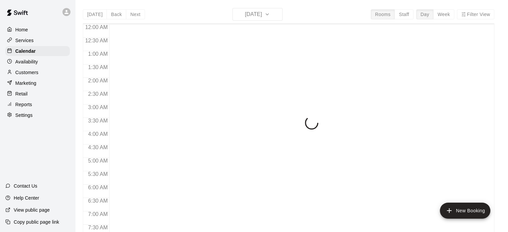
scroll to position [263, 0]
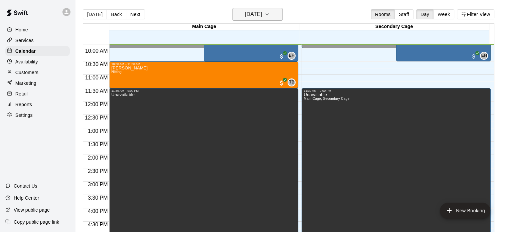
click at [262, 16] on h6 "[DATE]" at bounding box center [253, 14] width 17 height 9
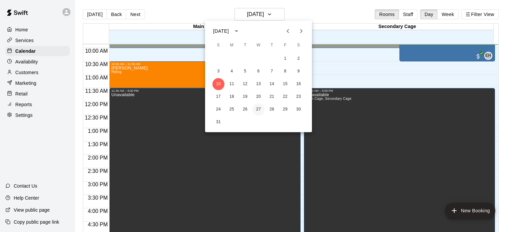
click at [256, 110] on button "27" at bounding box center [258, 110] width 12 height 12
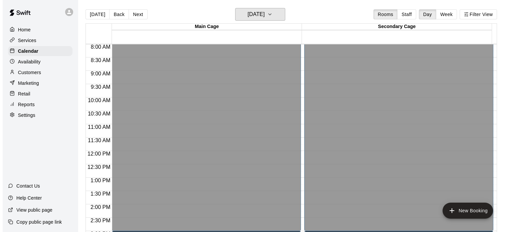
scroll to position [207, 0]
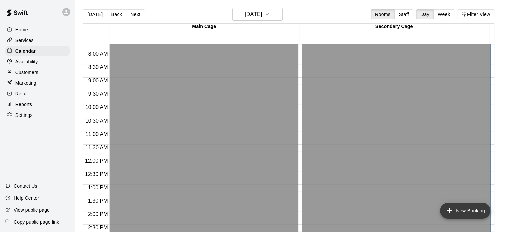
click at [461, 210] on button "New Booking" at bounding box center [465, 211] width 50 height 16
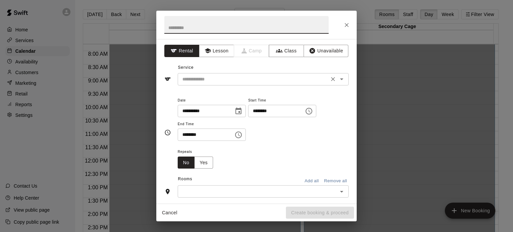
click at [219, 76] on input "text" at bounding box center [253, 79] width 147 height 8
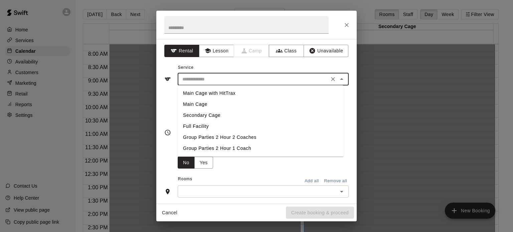
click at [214, 40] on div "**********" at bounding box center [256, 121] width 200 height 165
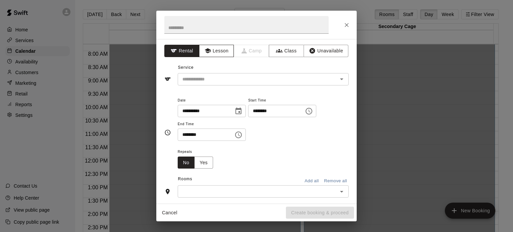
click at [211, 49] on button "Lesson" at bounding box center [216, 51] width 35 height 12
click at [204, 82] on input "text" at bounding box center [253, 79] width 147 height 8
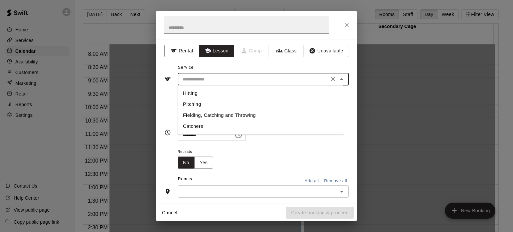
click at [197, 96] on li "Hitting" at bounding box center [261, 93] width 166 height 11
type input "*******"
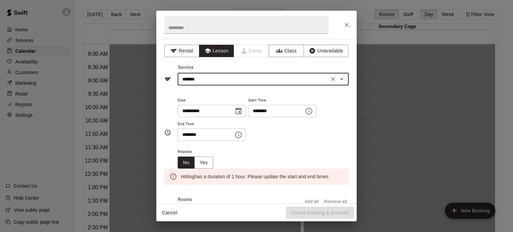
click at [266, 111] on input "********" at bounding box center [273, 111] width 51 height 12
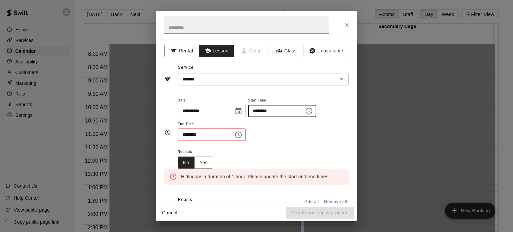
type input "********"
click at [184, 134] on input "********" at bounding box center [203, 135] width 51 height 12
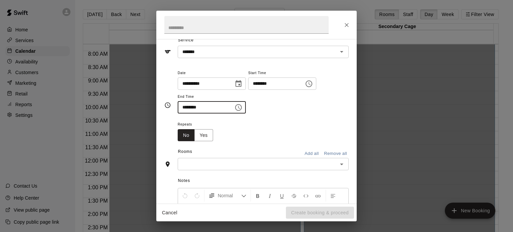
scroll to position [19, 0]
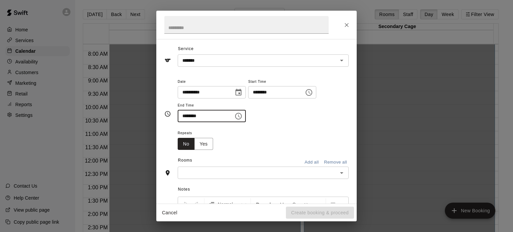
type input "********"
drag, startPoint x: 310, startPoint y: 161, endPoint x: 305, endPoint y: 142, distance: 20.5
click at [305, 142] on div "**********" at bounding box center [256, 121] width 200 height 165
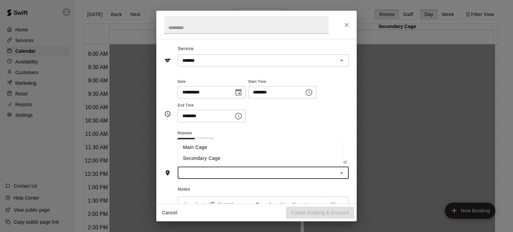
click at [284, 174] on input "text" at bounding box center [258, 173] width 156 height 8
click at [281, 144] on li "Main Cage" at bounding box center [261, 147] width 166 height 11
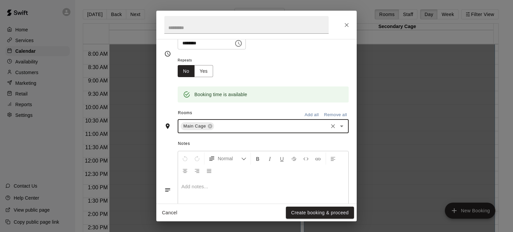
scroll to position [128, 0]
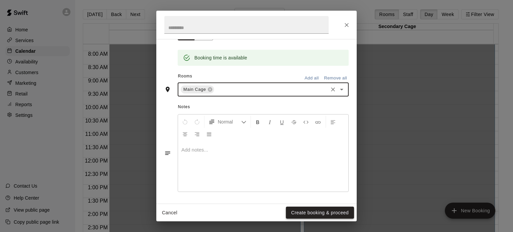
click at [311, 209] on button "Create booking & proceed" at bounding box center [320, 213] width 68 height 12
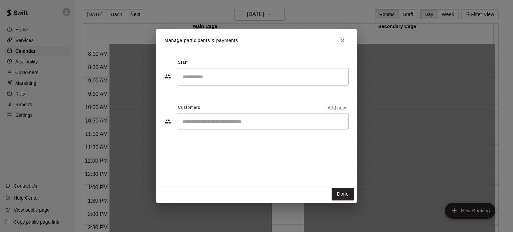
click at [219, 77] on input "Search staff" at bounding box center [263, 77] width 165 height 12
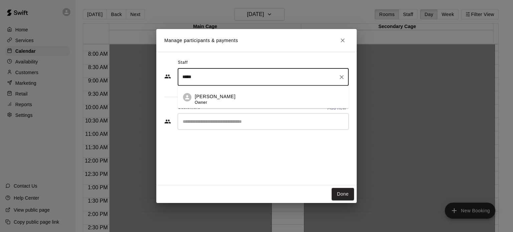
click at [210, 96] on p "[PERSON_NAME]" at bounding box center [215, 96] width 41 height 7
type input "*****"
click at [192, 123] on input "Start typing to search customers..." at bounding box center [263, 121] width 165 height 7
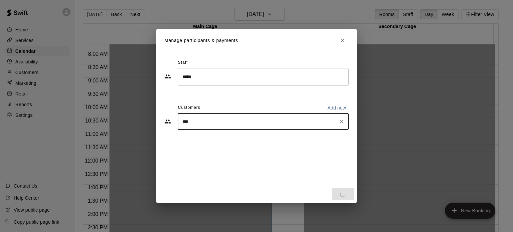
type input "****"
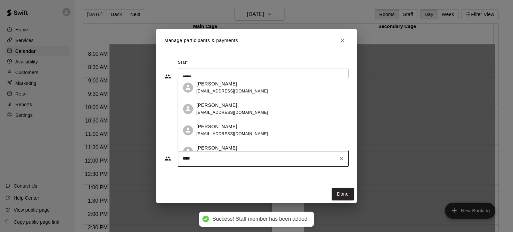
click at [214, 94] on div "[PERSON_NAME] [EMAIL_ADDRESS][DOMAIN_NAME]" at bounding box center [232, 87] width 72 height 14
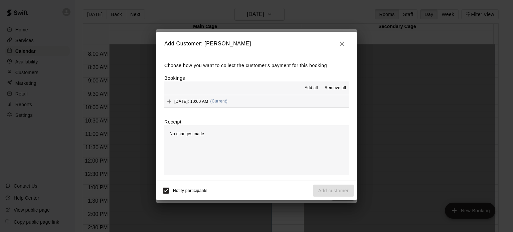
click at [310, 85] on span "Add all" at bounding box center [311, 88] width 13 height 7
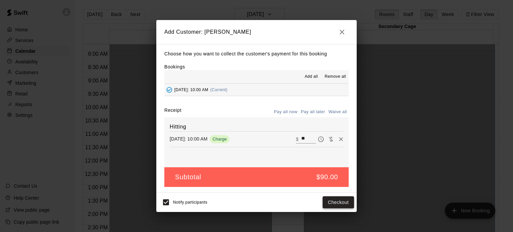
click at [329, 203] on button "Checkout" at bounding box center [338, 202] width 31 height 12
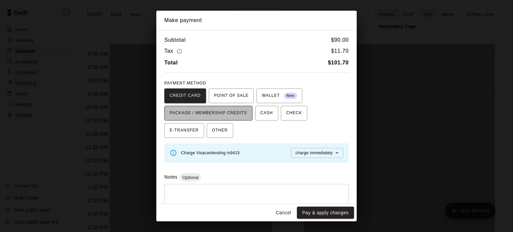
click at [239, 112] on span "PACKAGE / MEMBERSHIP CREDITS" at bounding box center [208, 113] width 77 height 11
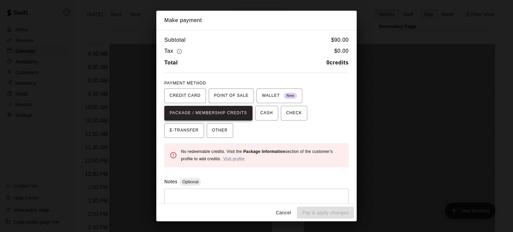
scroll to position [21, 0]
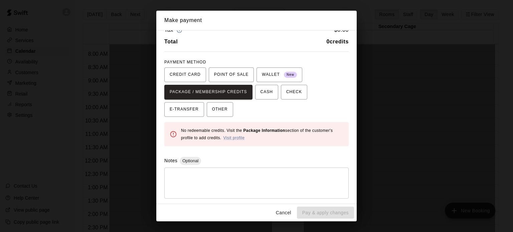
click at [285, 214] on button "Cancel" at bounding box center [283, 213] width 21 height 12
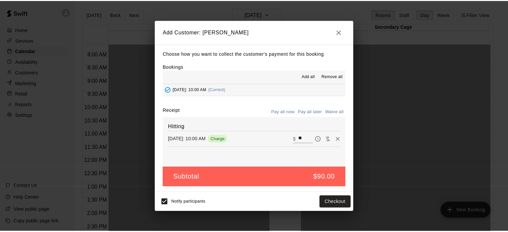
scroll to position [17, 0]
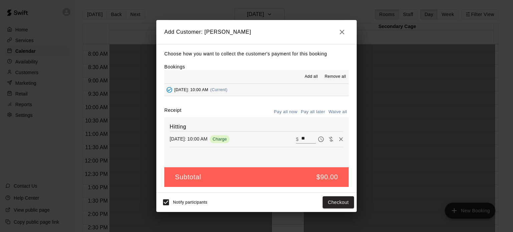
click at [198, 201] on span "Notify participants" at bounding box center [190, 202] width 34 height 5
click at [344, 32] on icon "button" at bounding box center [342, 32] width 8 height 8
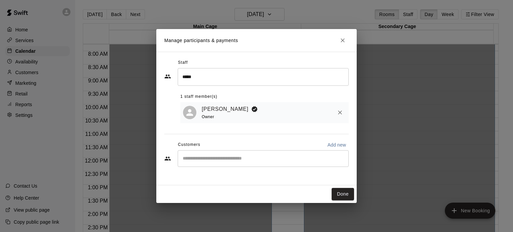
click at [238, 162] on input "Start typing to search customers..." at bounding box center [263, 158] width 165 height 7
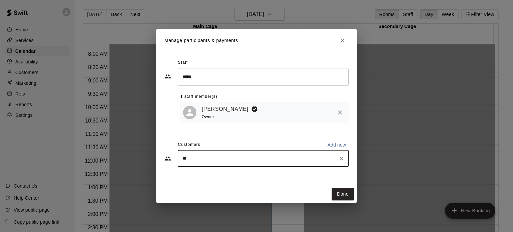
type input "*"
type input "****"
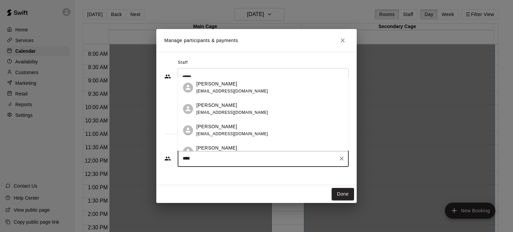
click at [226, 127] on p "[PERSON_NAME]" at bounding box center [216, 126] width 41 height 7
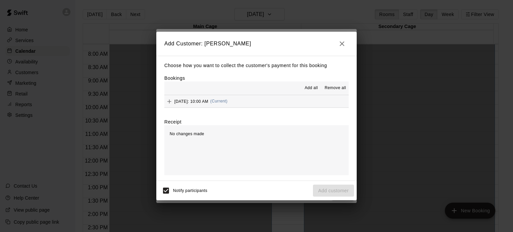
click at [311, 89] on span "Add all" at bounding box center [311, 88] width 13 height 7
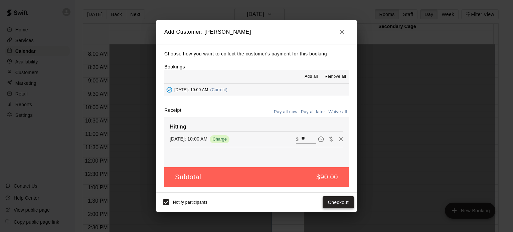
click at [332, 203] on button "Checkout" at bounding box center [338, 202] width 31 height 12
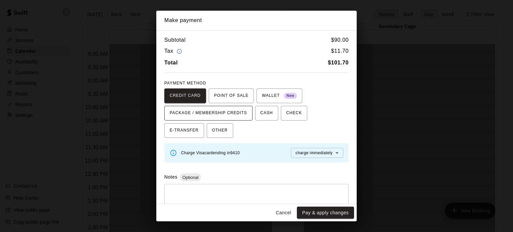
click at [226, 112] on span "PACKAGE / MEMBERSHIP CREDITS" at bounding box center [208, 113] width 77 height 11
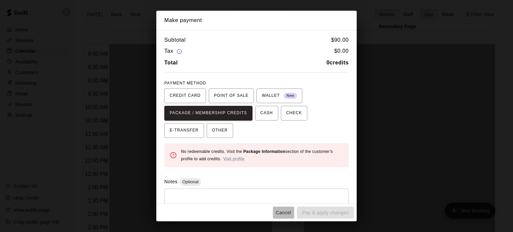
click at [283, 214] on button "Cancel" at bounding box center [283, 213] width 21 height 12
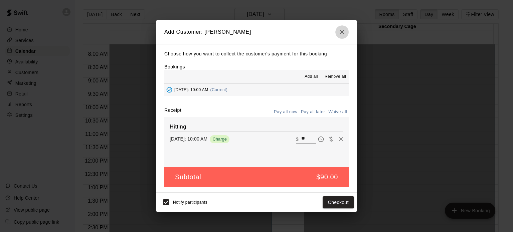
click at [342, 32] on icon "button" at bounding box center [342, 32] width 5 height 5
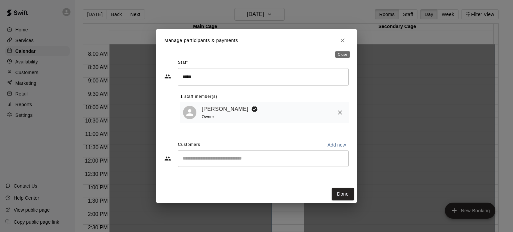
click at [343, 36] on button "Close" at bounding box center [343, 40] width 12 height 12
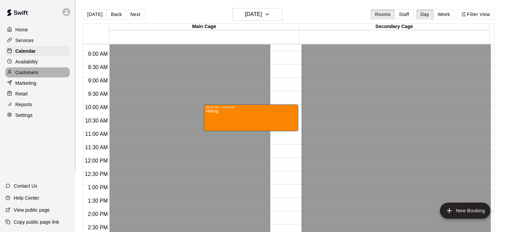
click at [21, 75] on p "Customers" at bounding box center [26, 72] width 23 height 7
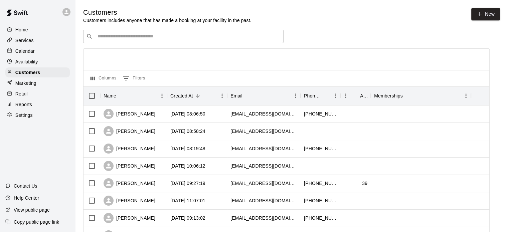
click at [123, 35] on input "Search customers by name or email" at bounding box center [188, 36] width 185 height 7
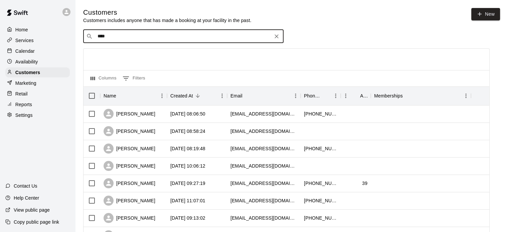
type input "****"
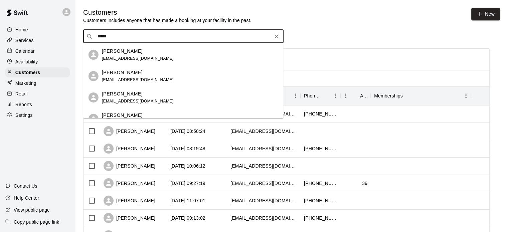
click at [128, 58] on span "[EMAIL_ADDRESS][DOMAIN_NAME]" at bounding box center [138, 58] width 72 height 5
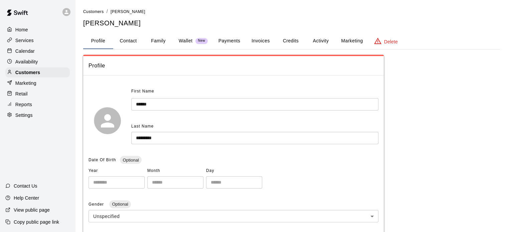
click at [254, 43] on button "Invoices" at bounding box center [260, 41] width 30 height 16
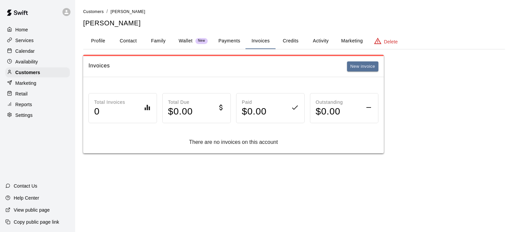
click at [291, 40] on button "Credits" at bounding box center [291, 41] width 30 height 16
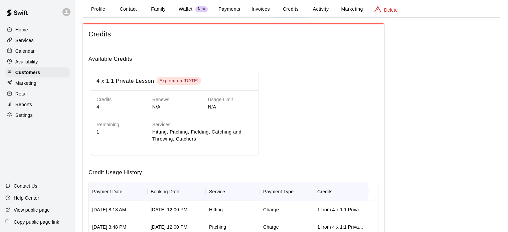
scroll to position [32, 0]
click at [197, 83] on div "Expired on [DATE]" at bounding box center [179, 80] width 44 height 8
click at [193, 79] on div "Expired on [DATE]" at bounding box center [178, 80] width 39 height 6
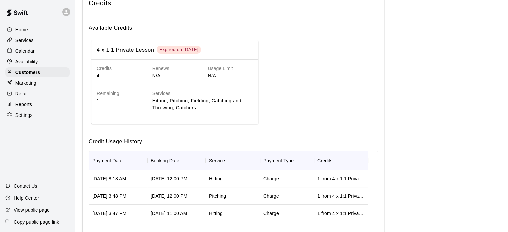
click at [111, 76] on p "4" at bounding box center [119, 75] width 45 height 7
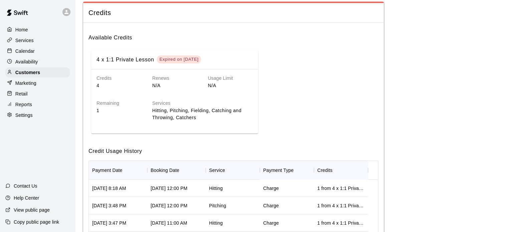
scroll to position [0, 0]
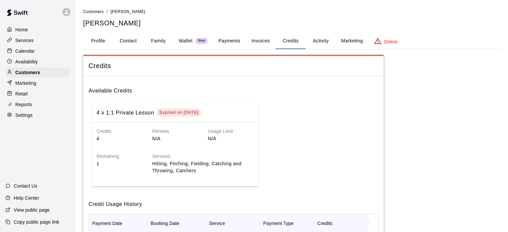
click at [325, 40] on button "Activity" at bounding box center [321, 41] width 30 height 16
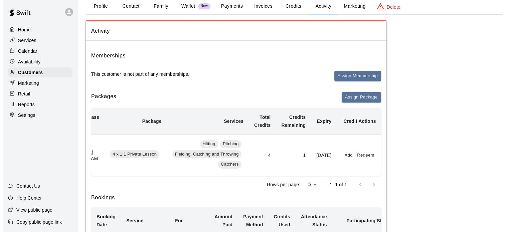
scroll to position [0, 18]
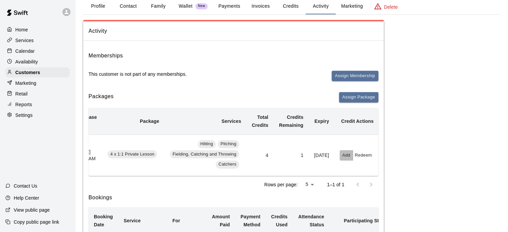
click at [345, 156] on button "Add" at bounding box center [346, 155] width 13 height 10
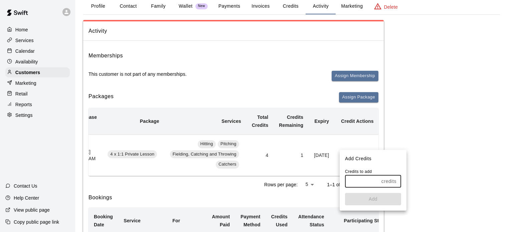
click at [367, 183] on input "text" at bounding box center [362, 181] width 34 height 12
type input "*"
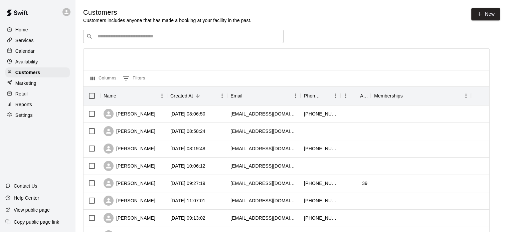
click at [163, 39] on input "Search customers by name or email" at bounding box center [188, 36] width 185 height 7
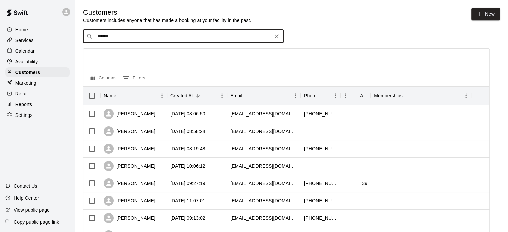
type input "*******"
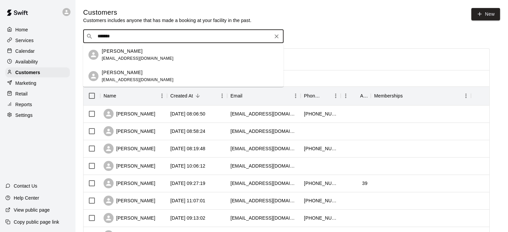
click at [153, 54] on div "[PERSON_NAME] [EMAIL_ADDRESS][DOMAIN_NAME]" at bounding box center [190, 55] width 176 height 14
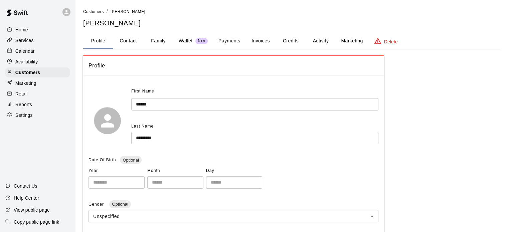
click at [291, 42] on button "Credits" at bounding box center [291, 41] width 30 height 16
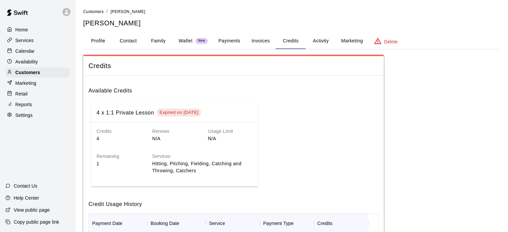
click at [325, 40] on button "Activity" at bounding box center [321, 41] width 30 height 16
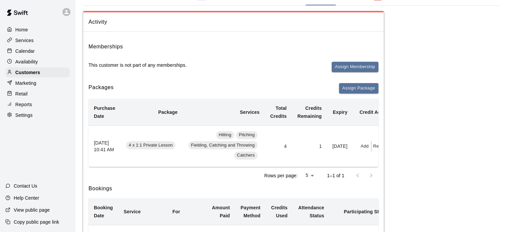
scroll to position [0, 19]
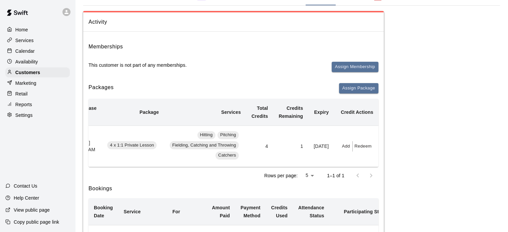
drag, startPoint x: 343, startPoint y: 132, endPoint x: 345, endPoint y: 146, distance: 13.6
click at [345, 146] on button "Add" at bounding box center [345, 146] width 13 height 10
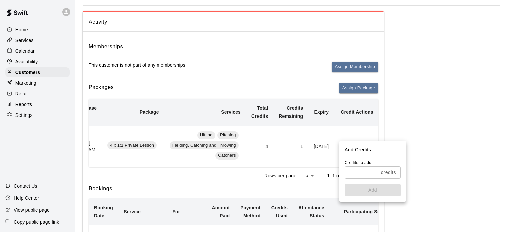
click at [362, 167] on input "text" at bounding box center [362, 172] width 34 height 12
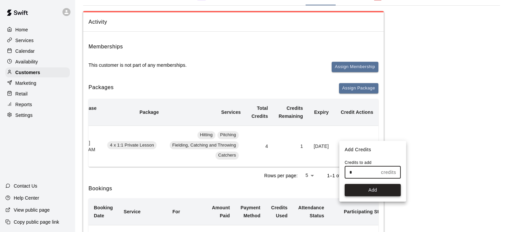
type input "*"
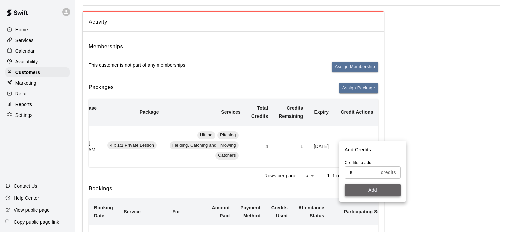
click at [368, 193] on button "Add" at bounding box center [373, 190] width 56 height 12
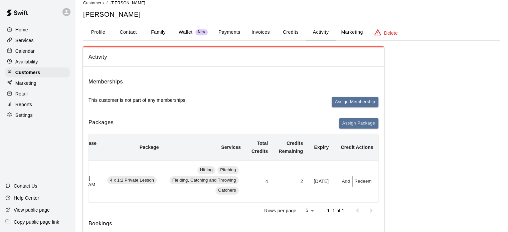
scroll to position [0, 0]
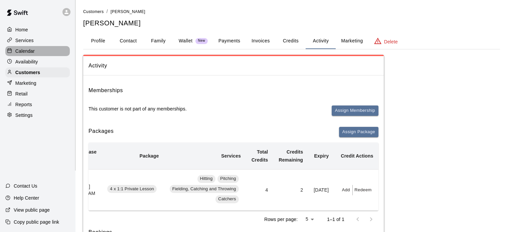
click at [20, 53] on p "Calendar" at bounding box center [24, 51] width 19 height 7
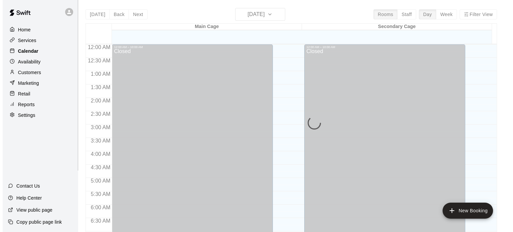
scroll to position [265, 0]
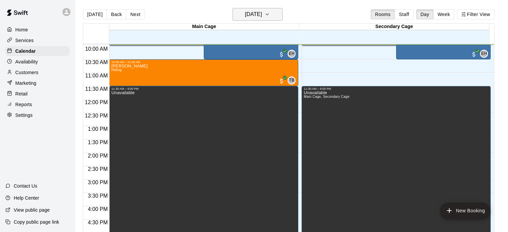
click at [245, 17] on h6 "[DATE]" at bounding box center [253, 14] width 17 height 9
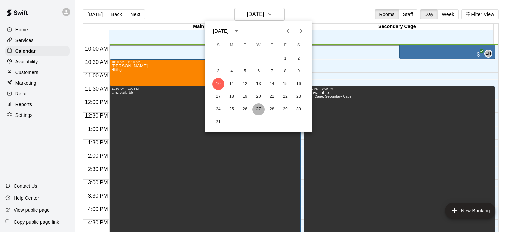
click at [258, 108] on button "27" at bounding box center [258, 110] width 12 height 12
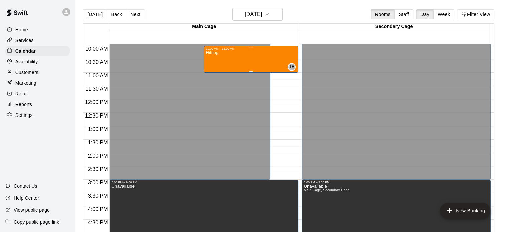
click at [244, 69] on div "Hitting TB 0" at bounding box center [251, 166] width 90 height 232
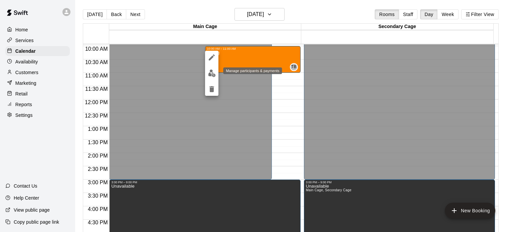
click at [213, 74] on img "edit" at bounding box center [212, 73] width 8 height 8
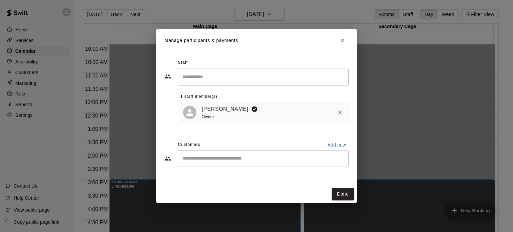
click at [246, 159] on input "Start typing to search customers..." at bounding box center [263, 158] width 165 height 7
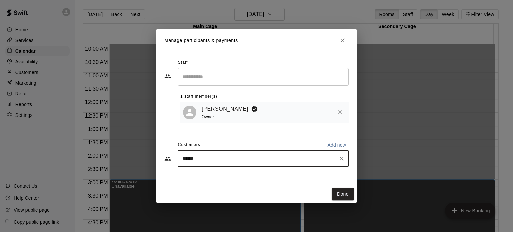
type input "*******"
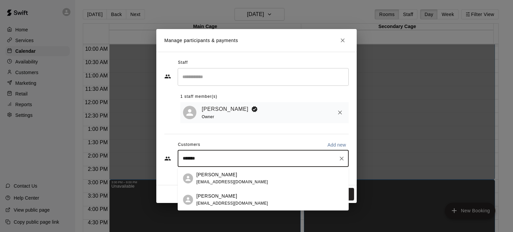
click at [227, 177] on p "[PERSON_NAME]" at bounding box center [216, 174] width 41 height 7
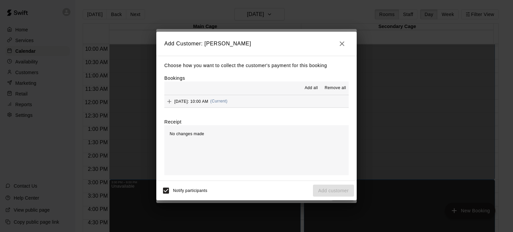
click at [307, 86] on span "Add all" at bounding box center [311, 88] width 13 height 7
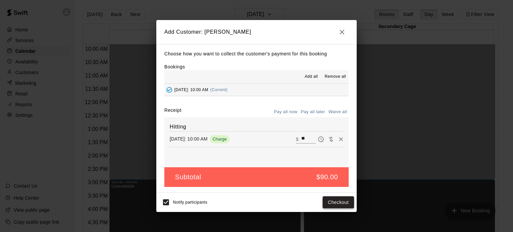
click at [335, 203] on button "Checkout" at bounding box center [338, 202] width 31 height 12
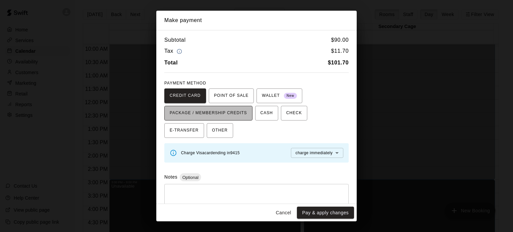
click at [237, 116] on span "PACKAGE / MEMBERSHIP CREDITS" at bounding box center [208, 113] width 77 height 11
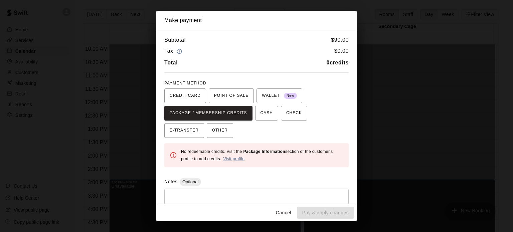
click at [232, 160] on link "Visit profile" at bounding box center [233, 159] width 21 height 5
click at [282, 212] on button "Cancel" at bounding box center [283, 213] width 21 height 12
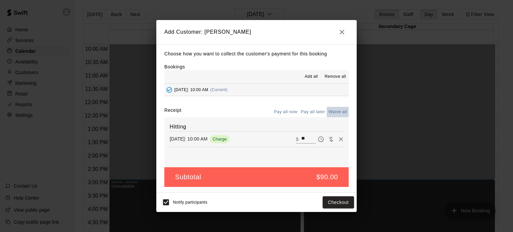
click at [339, 112] on button "Waive all" at bounding box center [338, 112] width 22 height 10
type input "*"
click at [329, 200] on button "Add customer" at bounding box center [333, 202] width 41 height 12
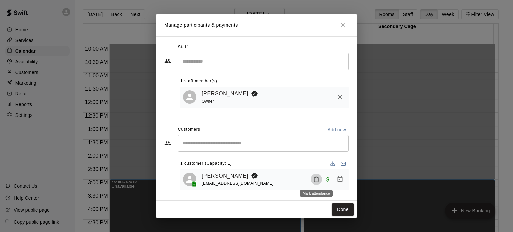
click at [316, 180] on icon "Mark attendance" at bounding box center [316, 179] width 6 height 6
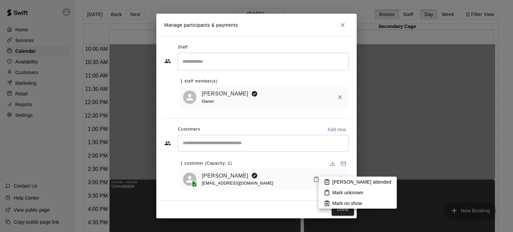
click at [323, 168] on div at bounding box center [256, 116] width 513 height 232
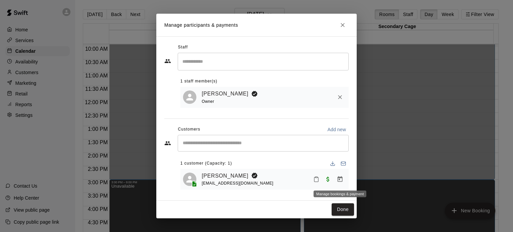
click at [340, 179] on icon "Manage bookings & payment" at bounding box center [340, 179] width 7 height 7
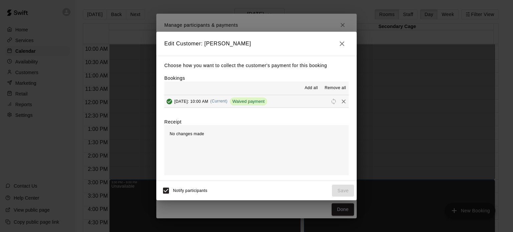
click at [262, 132] on div "No changes made" at bounding box center [256, 150] width 184 height 50
click at [178, 130] on div "No changes made" at bounding box center [256, 150] width 184 height 50
click at [175, 135] on span "No changes made" at bounding box center [187, 134] width 34 height 5
click at [310, 89] on span "Add all" at bounding box center [311, 88] width 13 height 7
click at [334, 88] on span "Remove all" at bounding box center [335, 88] width 21 height 7
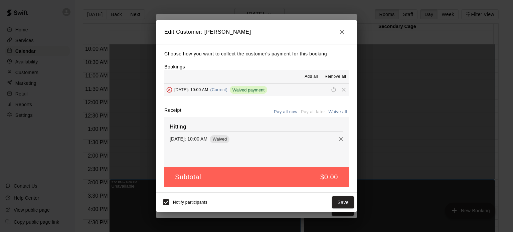
click at [312, 154] on div "Hitting [DATE]: 10:00 AM Waived" at bounding box center [256, 142] width 184 height 50
click at [338, 140] on icon "Remove" at bounding box center [341, 139] width 7 height 7
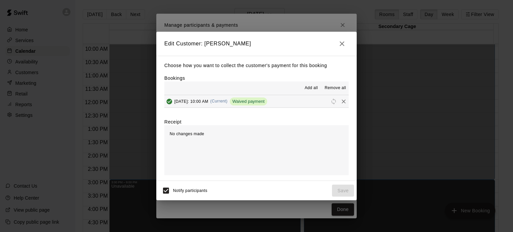
click at [310, 87] on span "Add all" at bounding box center [311, 88] width 13 height 7
click at [341, 104] on icon "Remove" at bounding box center [343, 101] width 7 height 7
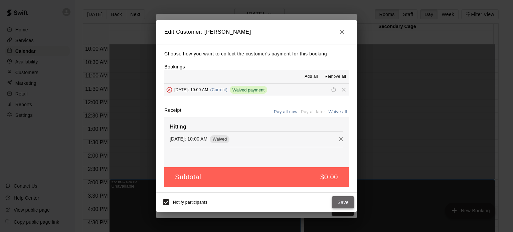
click at [343, 201] on button "Save" at bounding box center [343, 202] width 22 height 12
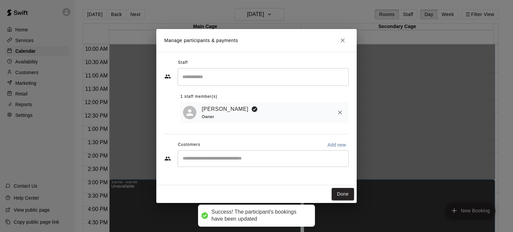
click at [267, 211] on div "Success! The participant's bookings have been updated" at bounding box center [259, 216] width 97 height 14
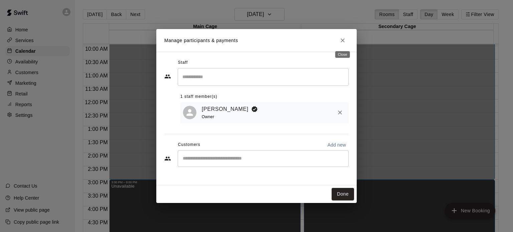
click at [342, 40] on icon "Close" at bounding box center [343, 40] width 4 height 4
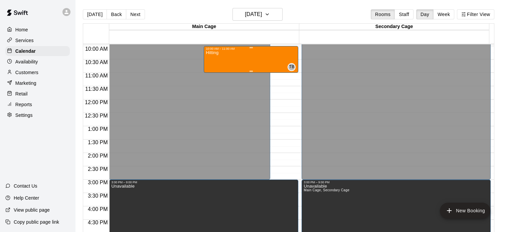
click at [246, 57] on div "Hitting TB 0" at bounding box center [251, 166] width 90 height 232
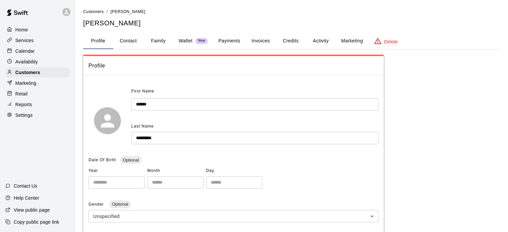
click at [264, 41] on button "Invoices" at bounding box center [260, 41] width 30 height 16
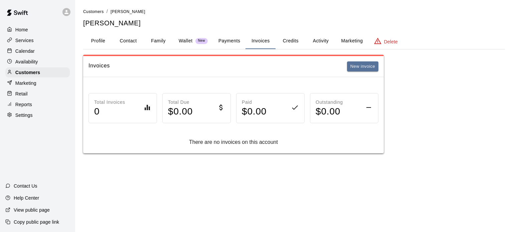
click at [234, 41] on button "Payments" at bounding box center [229, 41] width 32 height 16
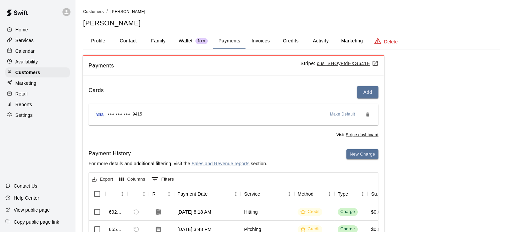
click at [295, 40] on button "Credits" at bounding box center [291, 41] width 30 height 16
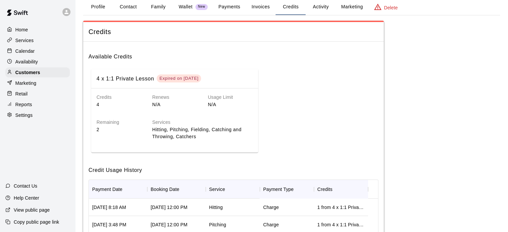
scroll to position [35, 0]
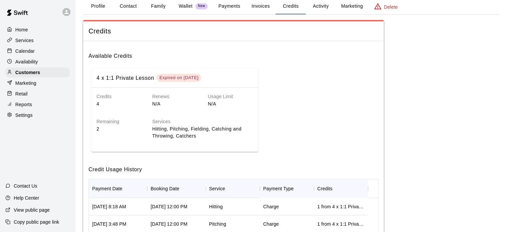
click at [178, 76] on div "Expired on [DATE]" at bounding box center [178, 78] width 39 height 6
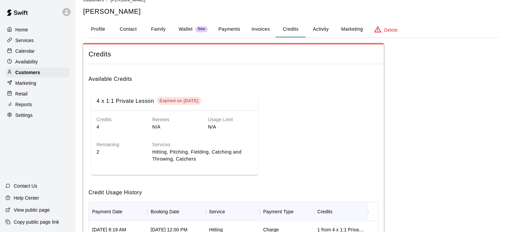
scroll to position [10, 0]
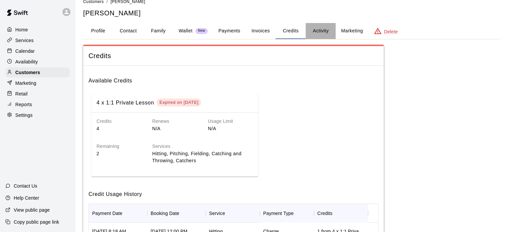
click at [316, 33] on button "Activity" at bounding box center [321, 31] width 30 height 16
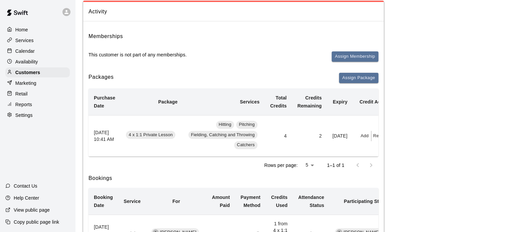
scroll to position [54, 0]
click at [378, 136] on button "Redeem" at bounding box center [381, 136] width 20 height 10
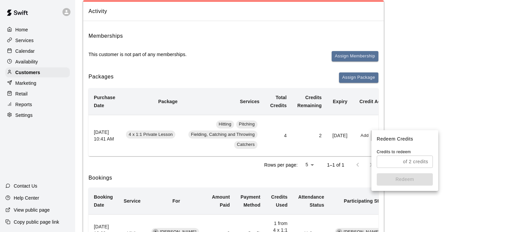
click at [387, 159] on input "text" at bounding box center [389, 162] width 24 height 12
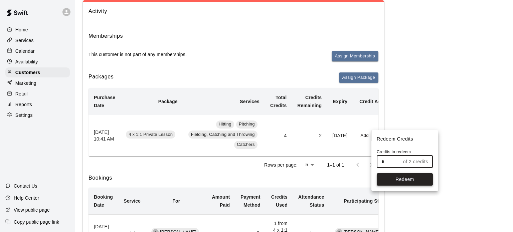
type input "*"
click at [398, 180] on button "Redeem" at bounding box center [405, 179] width 56 height 12
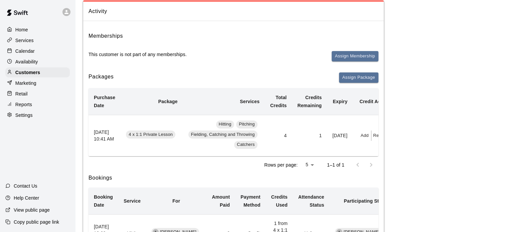
click at [343, 135] on td "[DATE]" at bounding box center [340, 135] width 26 height 41
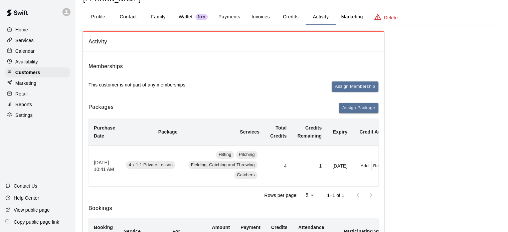
scroll to position [21, 0]
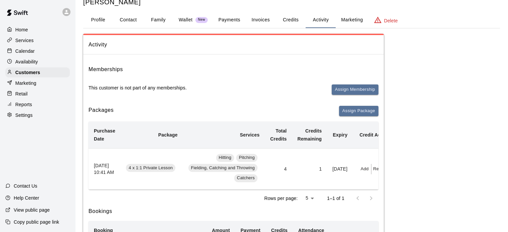
click at [287, 18] on button "Credits" at bounding box center [291, 20] width 30 height 16
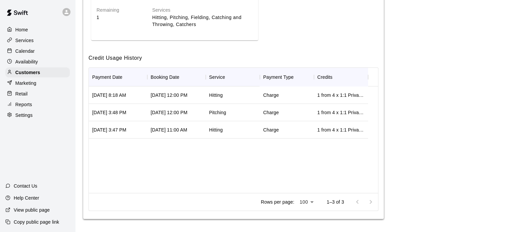
scroll to position [0, 0]
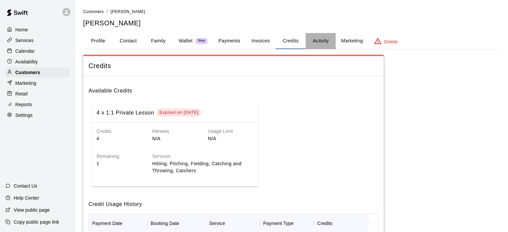
click at [318, 40] on button "Activity" at bounding box center [321, 41] width 30 height 16
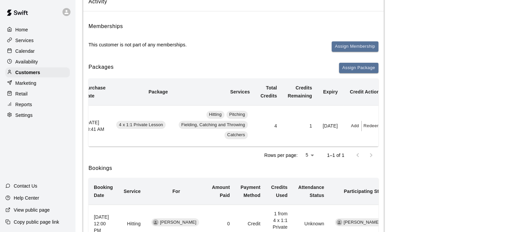
scroll to position [0, 19]
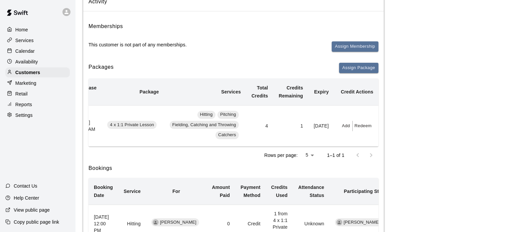
click at [362, 126] on button "Redeem" at bounding box center [363, 126] width 20 height 10
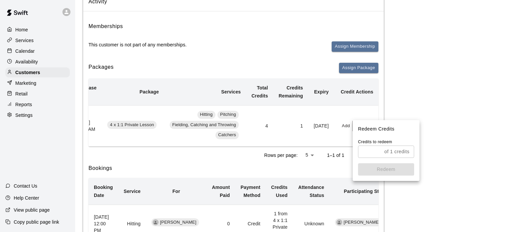
click at [372, 150] on input "text" at bounding box center [370, 152] width 24 height 12
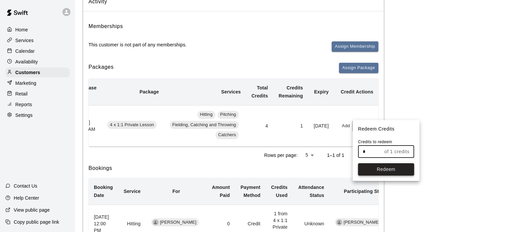
type input "*"
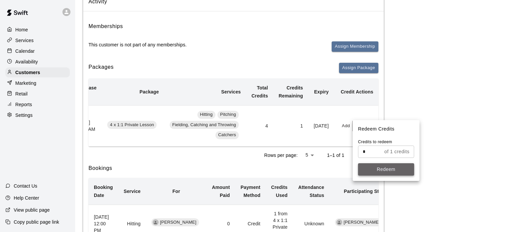
click at [377, 172] on button "Redeem" at bounding box center [386, 169] width 56 height 12
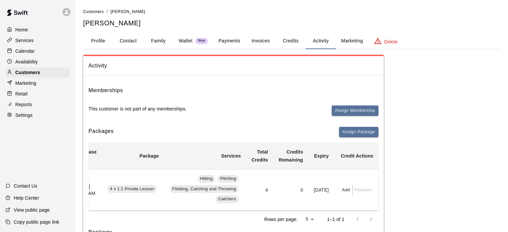
scroll to position [0, 0]
click at [122, 40] on button "Contact" at bounding box center [128, 41] width 30 height 16
select select "**"
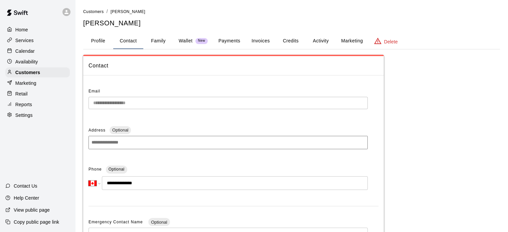
click at [188, 37] on p "Wallet" at bounding box center [186, 40] width 14 height 7
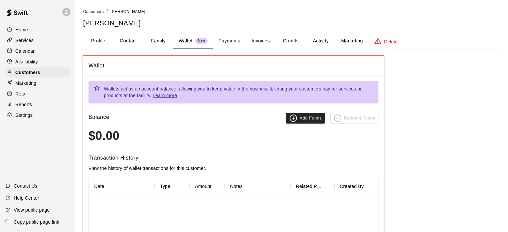
click at [233, 39] on button "Payments" at bounding box center [229, 41] width 32 height 16
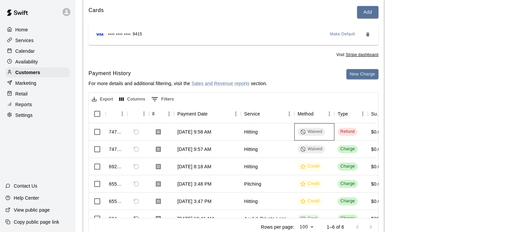
click at [306, 130] on div "Waived" at bounding box center [311, 132] width 22 height 6
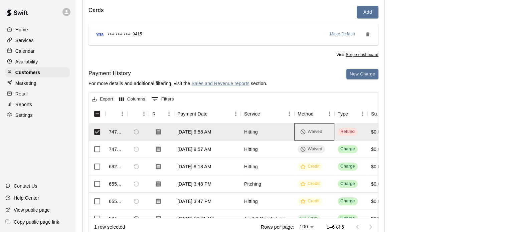
click at [306, 130] on div "Waived" at bounding box center [311, 132] width 22 height 6
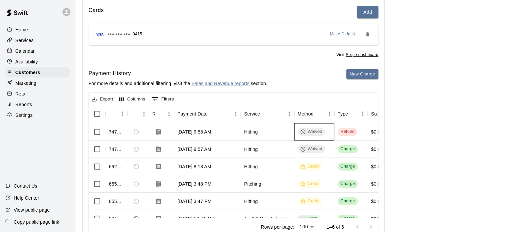
click at [306, 130] on div "Waived" at bounding box center [311, 132] width 22 height 6
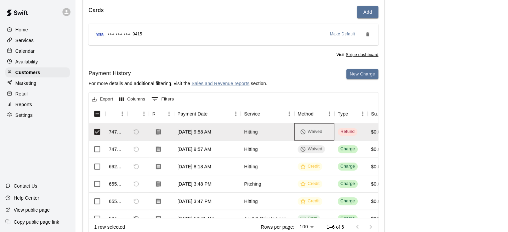
click at [306, 130] on div "Waived" at bounding box center [311, 132] width 22 height 6
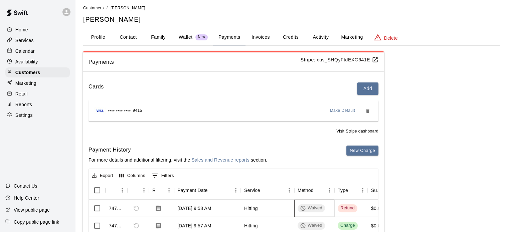
scroll to position [3, 0]
click at [260, 38] on button "Invoices" at bounding box center [260, 38] width 30 height 16
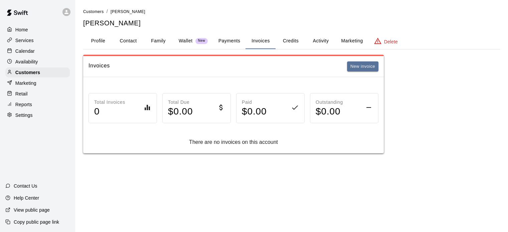
scroll to position [0, 0]
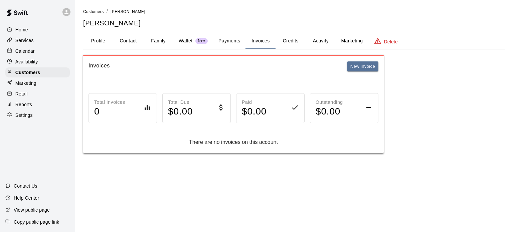
click at [291, 38] on button "Credits" at bounding box center [291, 41] width 30 height 16
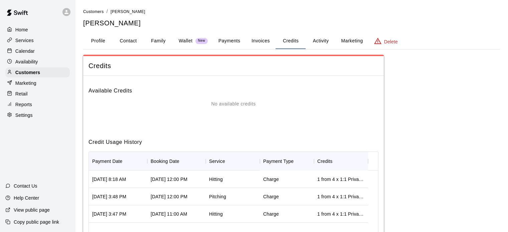
click at [317, 39] on button "Activity" at bounding box center [321, 41] width 30 height 16
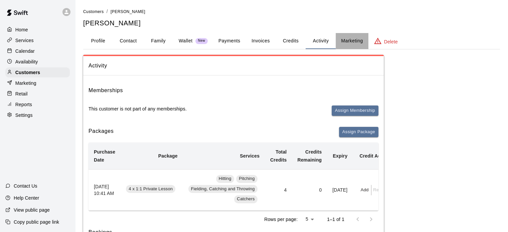
click at [346, 39] on button "Marketing" at bounding box center [352, 41] width 32 height 16
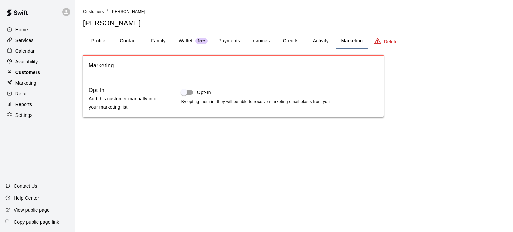
click at [25, 76] on p "Customers" at bounding box center [27, 72] width 25 height 7
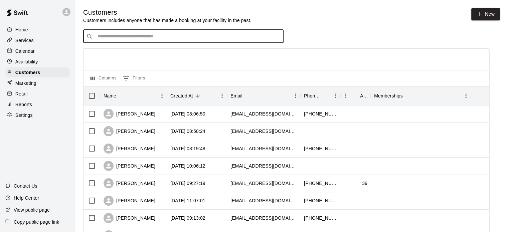
click at [147, 38] on input "Search customers by name or email" at bounding box center [188, 36] width 185 height 7
paste input "**********"
type input "**********"
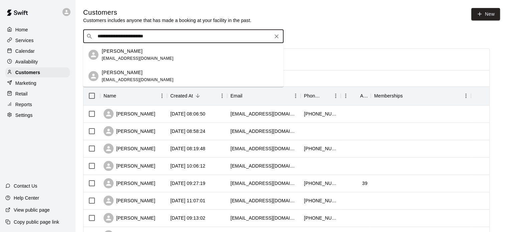
click at [148, 55] on div "Helen Mackay darrenhelenmackay@gmail.com" at bounding box center [138, 55] width 72 height 14
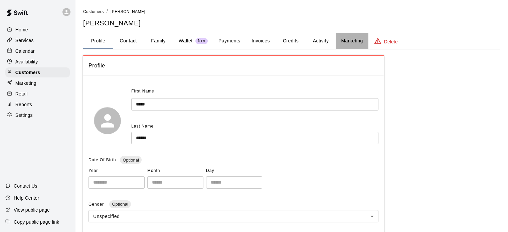
click at [353, 39] on button "Marketing" at bounding box center [352, 41] width 32 height 16
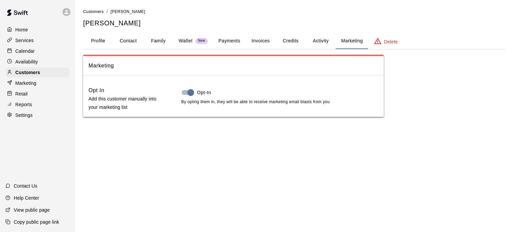
click at [162, 42] on button "Family" at bounding box center [158, 41] width 30 height 16
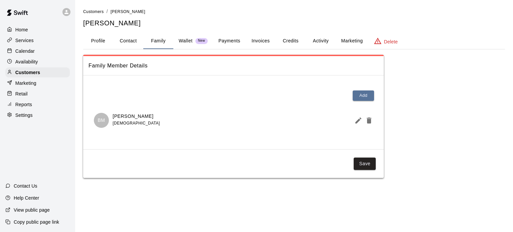
click at [131, 114] on p "Bo-William Mackay" at bounding box center [136, 116] width 47 height 7
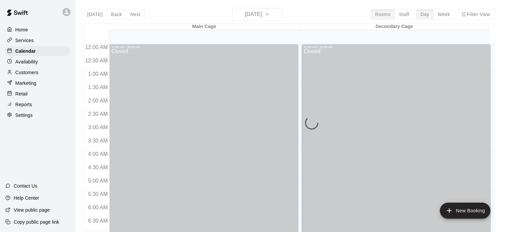
scroll to position [267, 0]
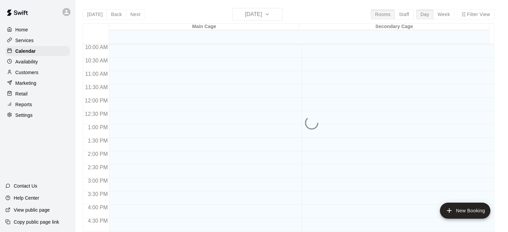
click at [261, 17] on div "Today Back Next Sunday Aug 10 Rooms Staff Day Week Filter View Main Cage 10 Sun…" at bounding box center [288, 124] width 411 height 232
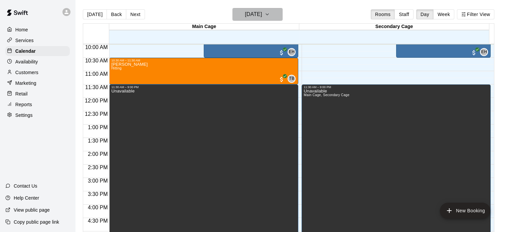
click at [262, 13] on h6 "Sunday Aug 10" at bounding box center [253, 14] width 17 height 9
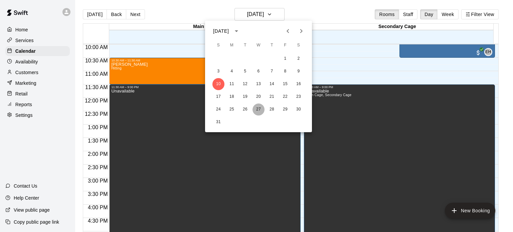
click at [259, 108] on button "27" at bounding box center [258, 110] width 12 height 12
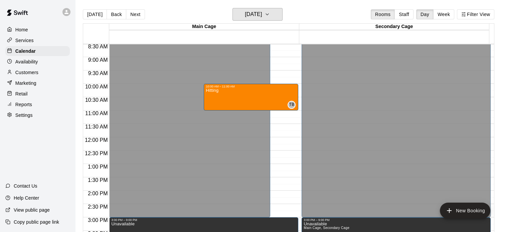
scroll to position [226, 0]
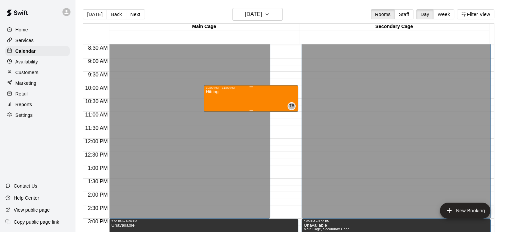
click at [259, 103] on div "Hitting TB 0" at bounding box center [251, 205] width 90 height 232
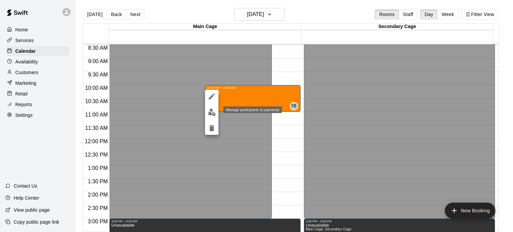
click at [213, 111] on img "edit" at bounding box center [212, 113] width 8 height 8
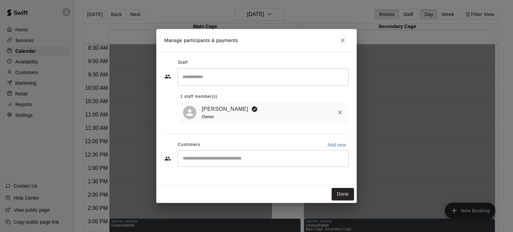
click at [240, 166] on div "​" at bounding box center [263, 158] width 171 height 17
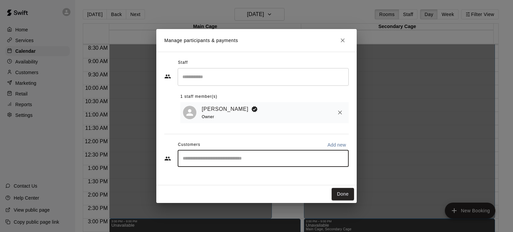
click at [234, 160] on input "Start typing to search customers..." at bounding box center [263, 158] width 165 height 7
type input "*******"
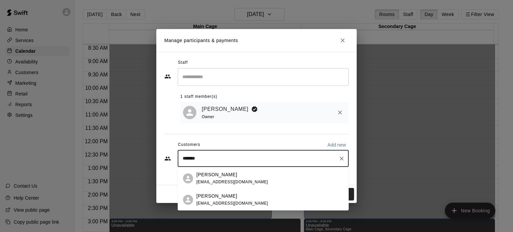
click at [236, 182] on span "[EMAIL_ADDRESS][DOMAIN_NAME]" at bounding box center [232, 182] width 72 height 5
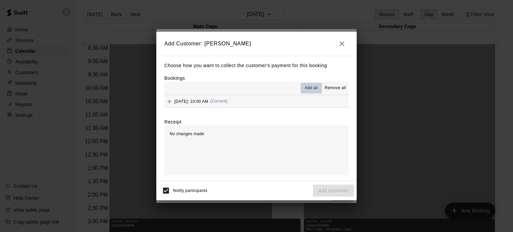
click at [313, 87] on span "Add all" at bounding box center [311, 88] width 13 height 7
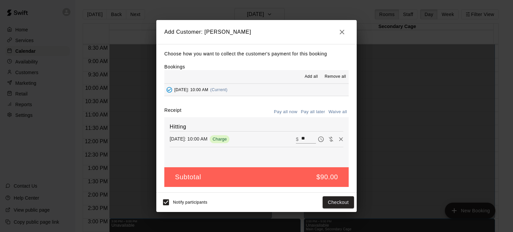
click at [259, 161] on div "Hitting Wednesday, August 27: 10:00 AM Charge ​ $ **" at bounding box center [256, 142] width 184 height 50
click at [339, 111] on button "Waive all" at bounding box center [338, 112] width 22 height 10
type input "*"
click at [333, 203] on button "Add customer" at bounding box center [333, 202] width 41 height 12
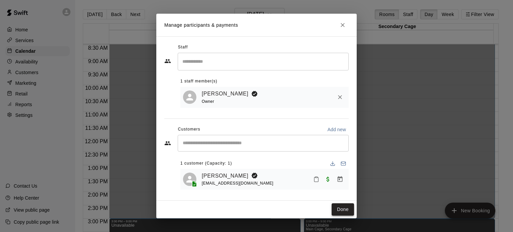
click at [344, 208] on button "Done" at bounding box center [343, 209] width 22 height 12
